Goal: Navigation & Orientation: Find specific page/section

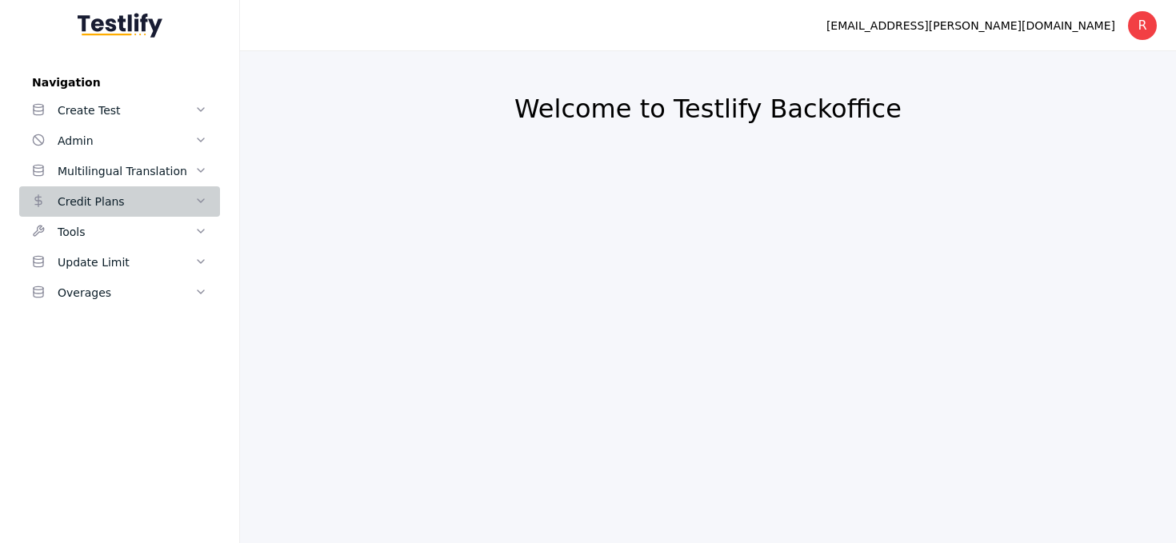
click at [198, 204] on icon at bounding box center [200, 200] width 13 height 13
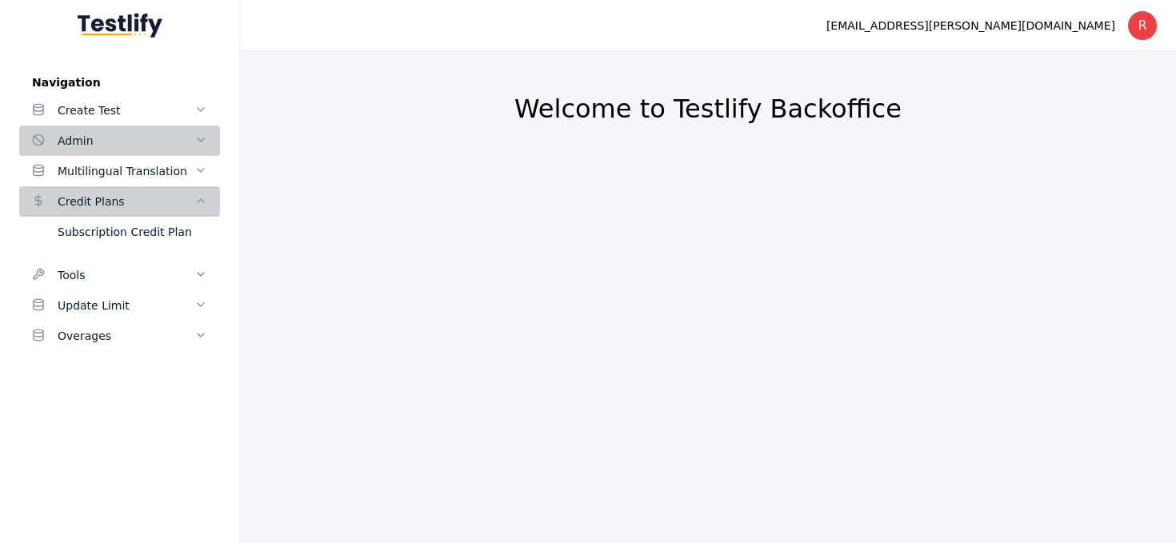
click at [198, 140] on polyline at bounding box center [201, 139] width 6 height 3
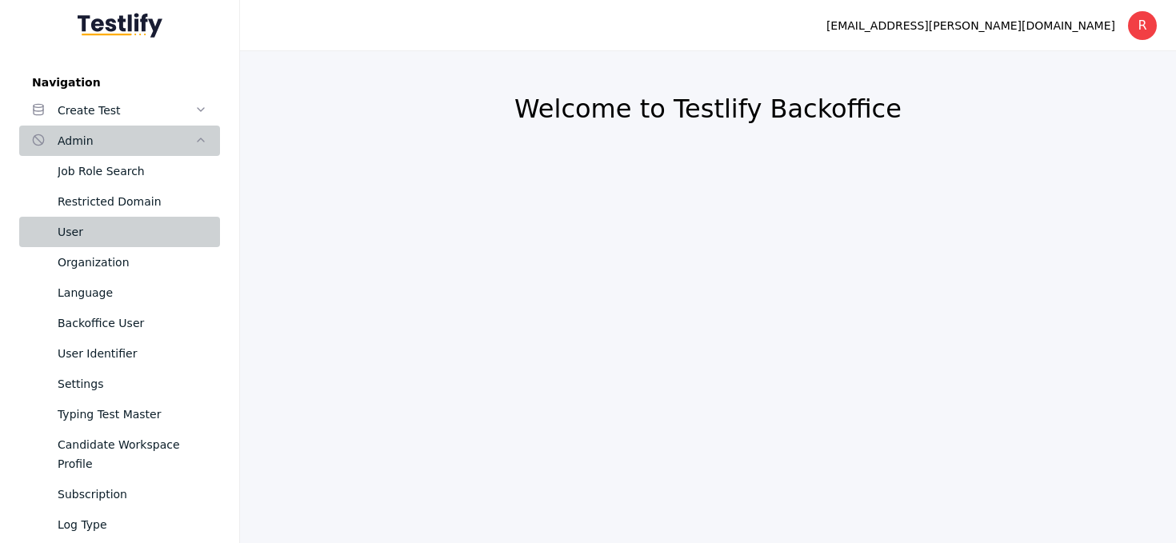
click at [139, 225] on div "User" at bounding box center [133, 231] width 150 height 19
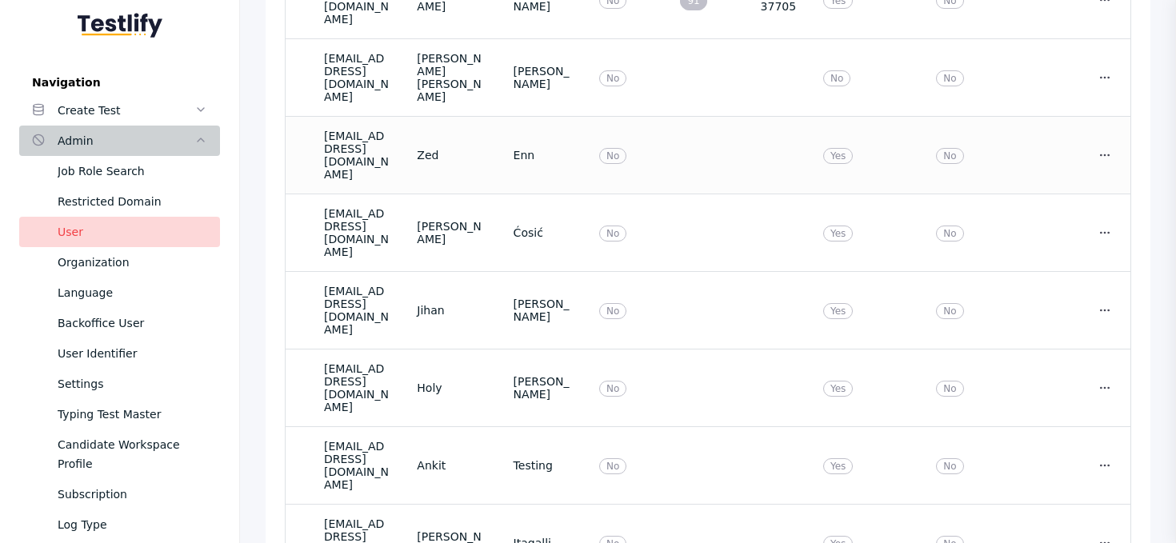
scroll to position [276, 0]
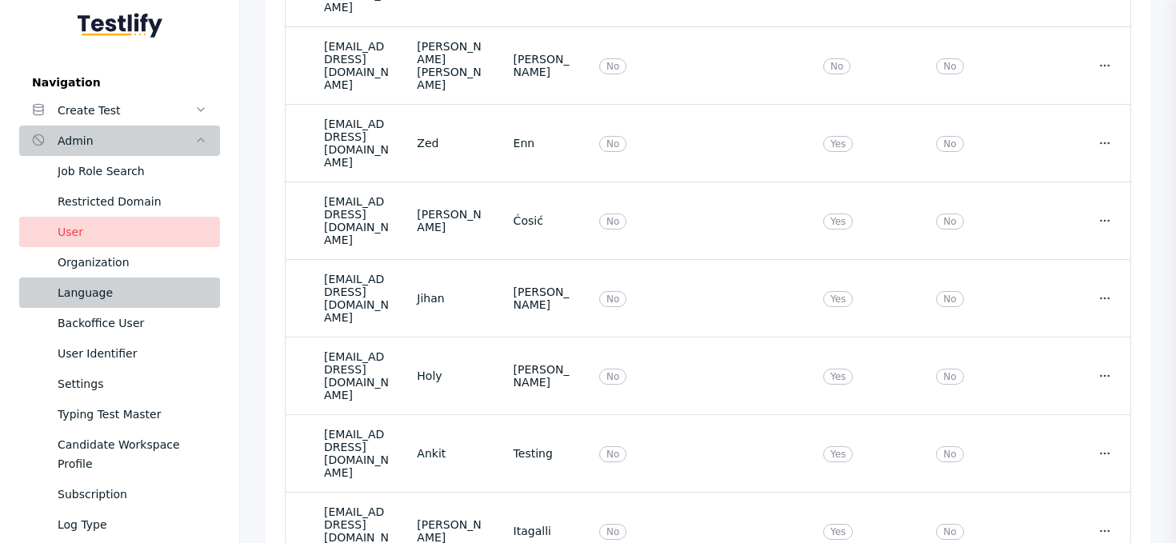
click at [131, 278] on link "Language" at bounding box center [119, 293] width 201 height 30
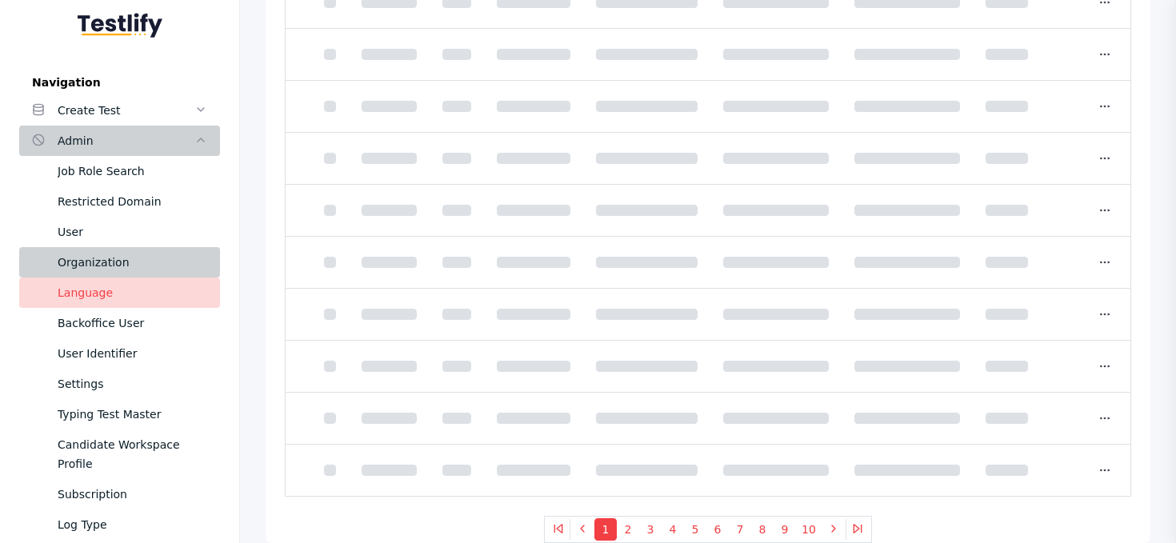
click at [140, 266] on div "Organization" at bounding box center [133, 262] width 150 height 19
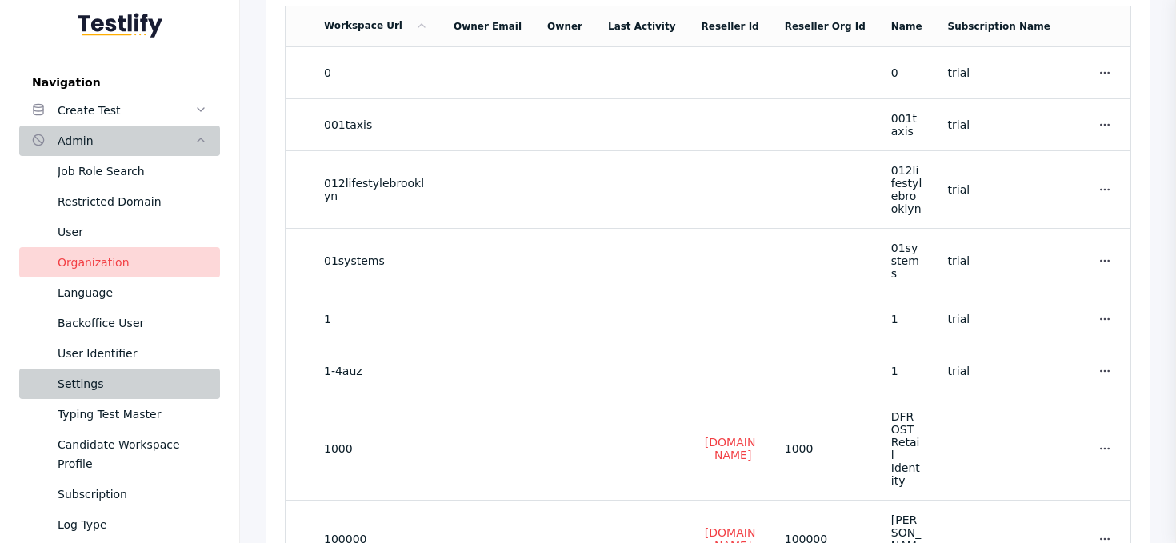
click at [139, 376] on div "Settings" at bounding box center [133, 383] width 150 height 19
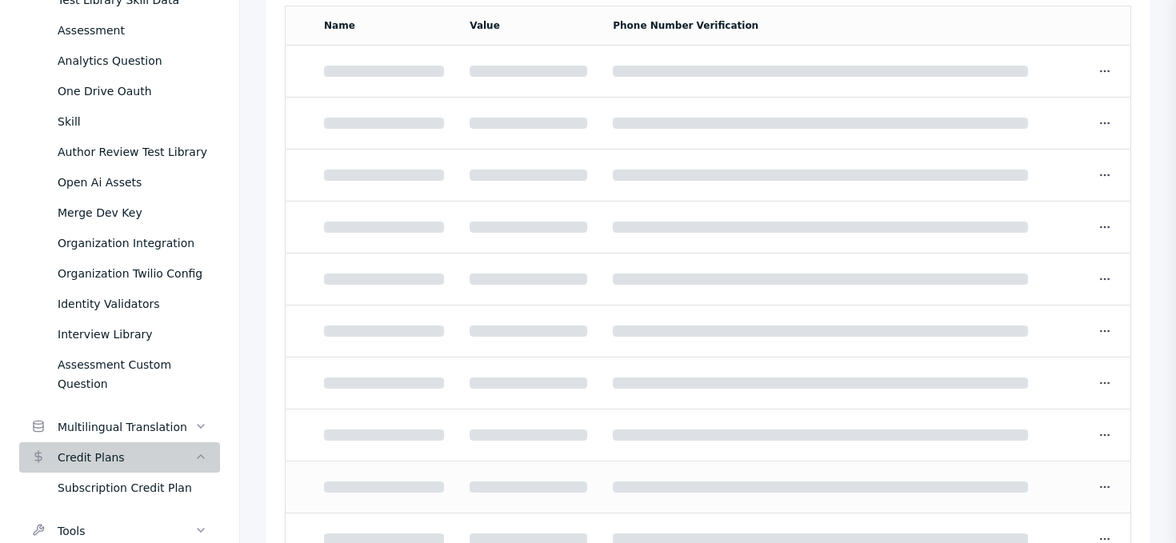
scroll to position [955, 0]
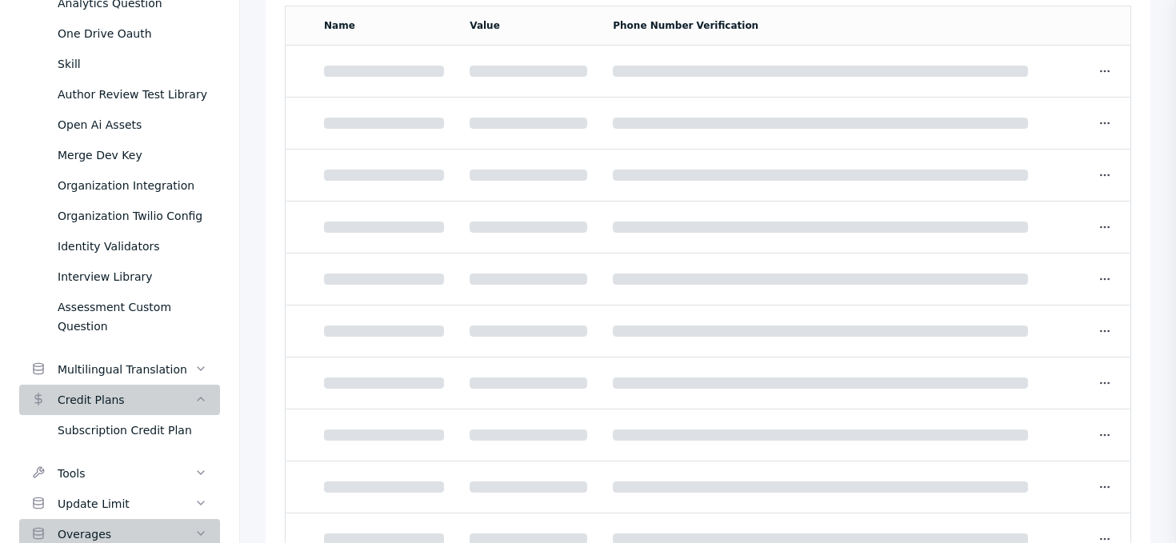
click at [134, 525] on div "Overages" at bounding box center [126, 534] width 137 height 19
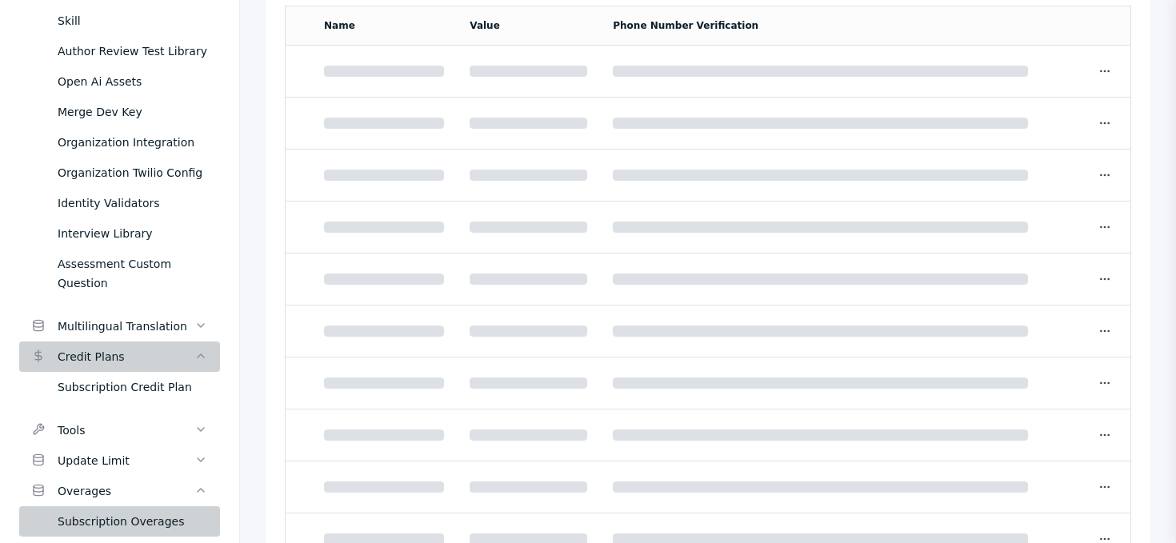
click at [135, 512] on div "Subscription Overages" at bounding box center [133, 521] width 150 height 19
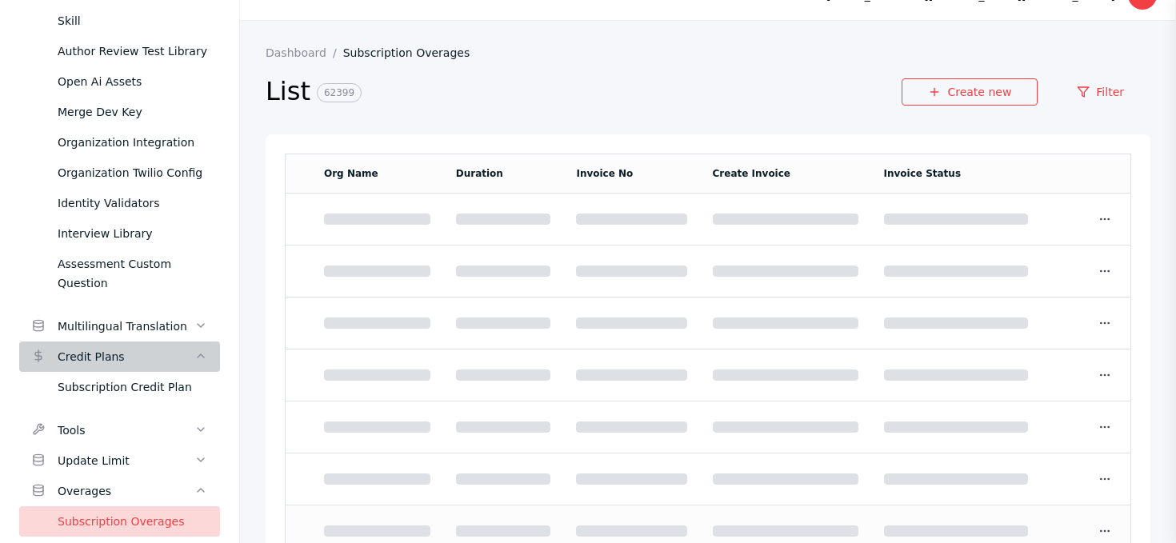
scroll to position [28, 0]
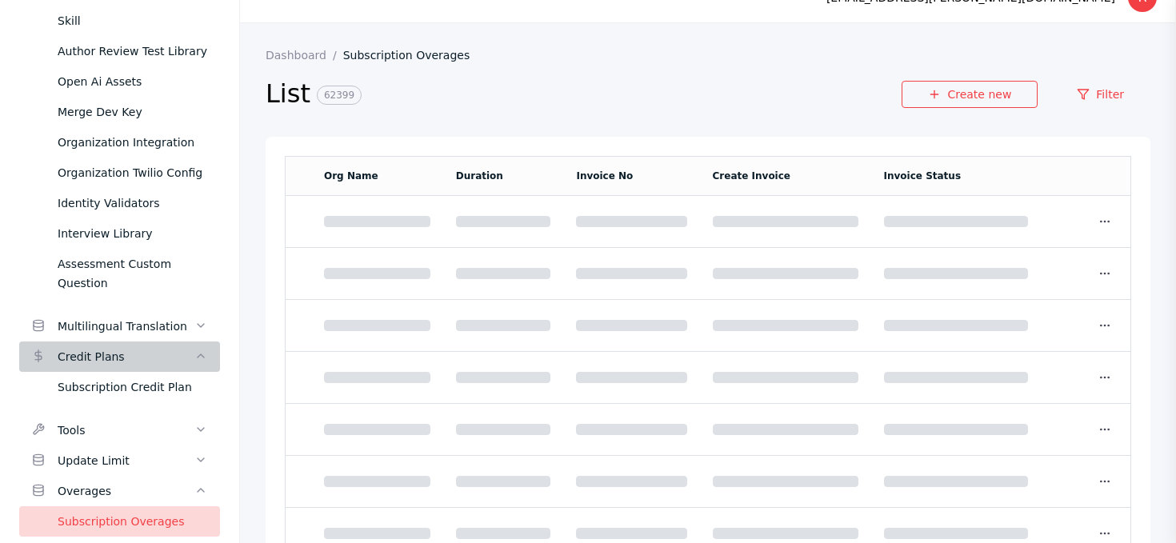
click at [320, 94] on span "62399" at bounding box center [339, 95] width 45 height 19
click at [403, 122] on section "List 62399" at bounding box center [584, 105] width 636 height 62
